Goal: Task Accomplishment & Management: Use online tool/utility

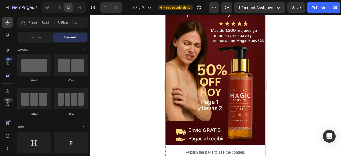
scroll to position [107, 0]
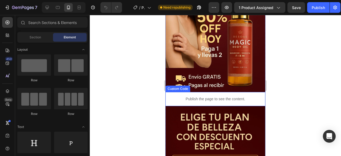
click at [214, 96] on p "Publish the page to see the content." at bounding box center [215, 99] width 100 height 6
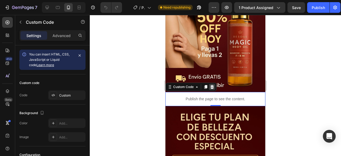
click at [213, 85] on icon at bounding box center [211, 87] width 3 height 4
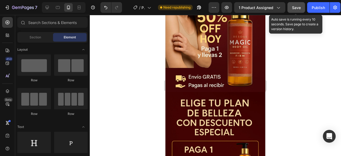
click at [301, 8] on button "Save" at bounding box center [296, 7] width 18 height 11
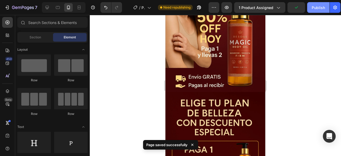
click at [316, 11] on button "Publish" at bounding box center [318, 7] width 22 height 11
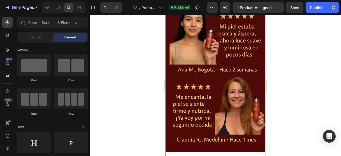
scroll to position [399, 0]
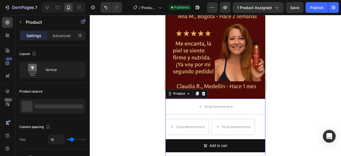
click at [193, 99] on div "Drop element here Drop element here Drop element here Row Add to cart Add to Ca…" at bounding box center [215, 136] width 100 height 75
click at [204, 91] on icon at bounding box center [203, 93] width 3 height 4
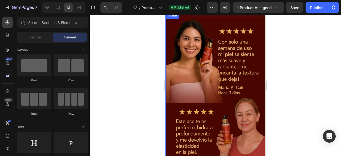
scroll to position [506, 0]
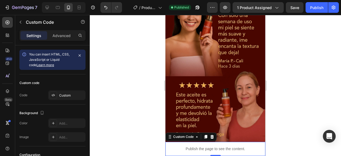
click at [210, 146] on p "Publish the page to see the content." at bounding box center [215, 149] width 100 height 6
click at [208, 146] on p "Publish the page to see the content." at bounding box center [215, 149] width 100 height 6
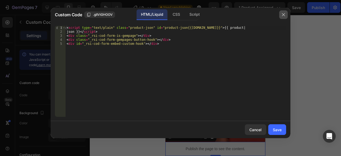
click at [284, 15] on icon "button" at bounding box center [283, 15] width 4 height 4
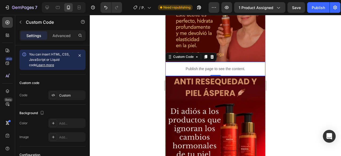
scroll to position [559, 0]
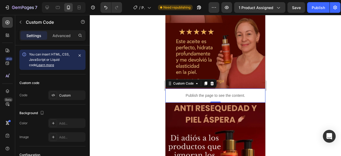
click at [197, 93] on p "Publish the page to see the content." at bounding box center [215, 96] width 100 height 6
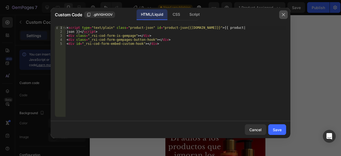
click at [283, 15] on icon "button" at bounding box center [283, 15] width 4 height 4
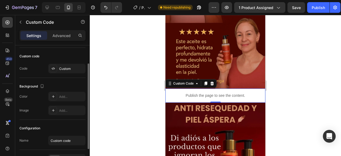
scroll to position [53, 0]
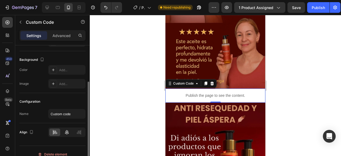
click at [65, 131] on icon at bounding box center [66, 131] width 5 height 5
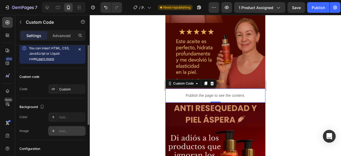
scroll to position [0, 0]
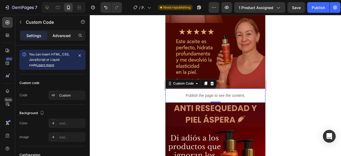
click at [64, 35] on p "Advanced" at bounding box center [61, 36] width 18 height 6
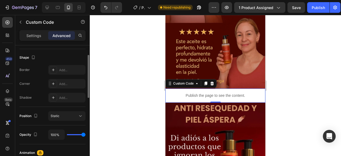
scroll to position [107, 0]
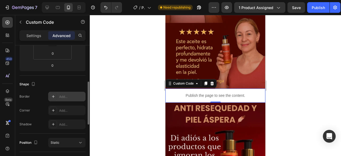
click at [59, 95] on div "Add..." at bounding box center [71, 96] width 25 height 5
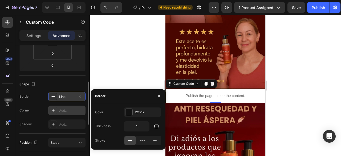
click at [65, 109] on div "Add..." at bounding box center [71, 110] width 25 height 5
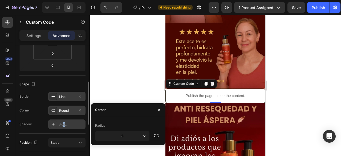
click at [64, 123] on div "Add..." at bounding box center [71, 124] width 25 height 5
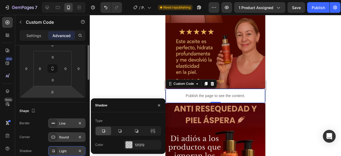
scroll to position [27, 0]
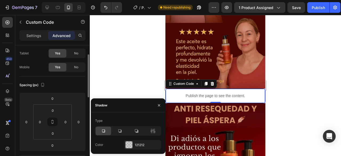
click at [64, 82] on div "Spacing (px)" at bounding box center [52, 85] width 66 height 9
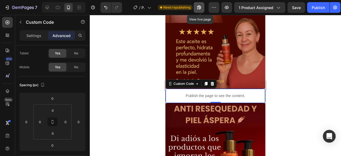
click at [199, 8] on icon "button" at bounding box center [198, 7] width 5 height 5
